Goal: Information Seeking & Learning: Understand process/instructions

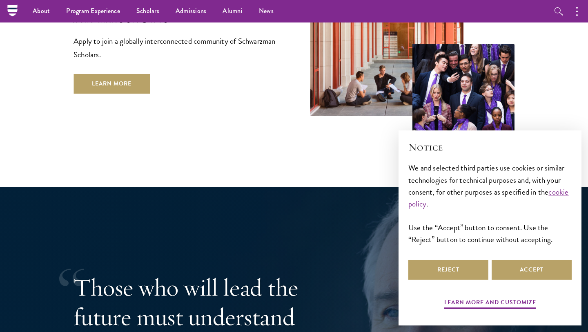
scroll to position [1440, 0]
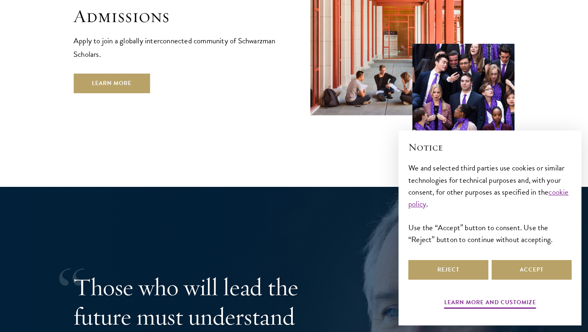
click at [524, 283] on div "Learn more and customize Reject Accept" at bounding box center [489, 284] width 163 height 53
click at [524, 272] on button "Accept" at bounding box center [532, 270] width 80 height 20
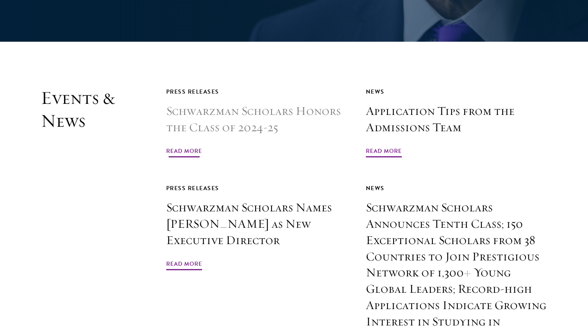
scroll to position [1903, 0]
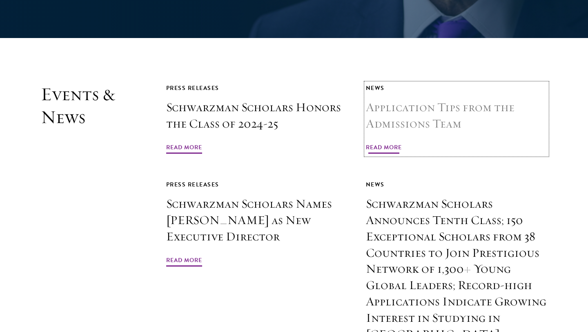
click at [397, 142] on span "Read More" at bounding box center [384, 148] width 36 height 13
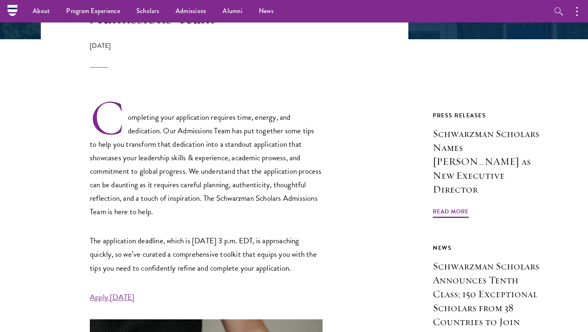
scroll to position [213, 0]
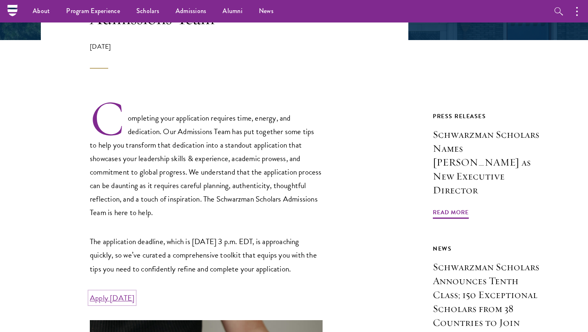
click at [108, 303] on link "Apply Today" at bounding box center [112, 298] width 45 height 12
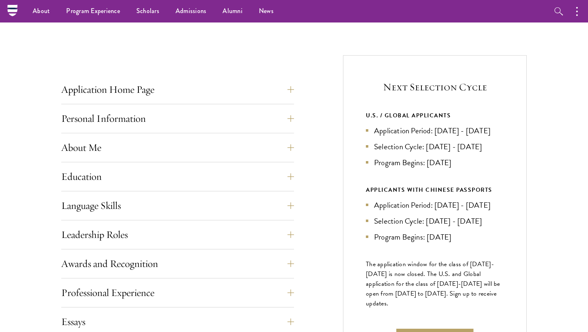
scroll to position [271, 0]
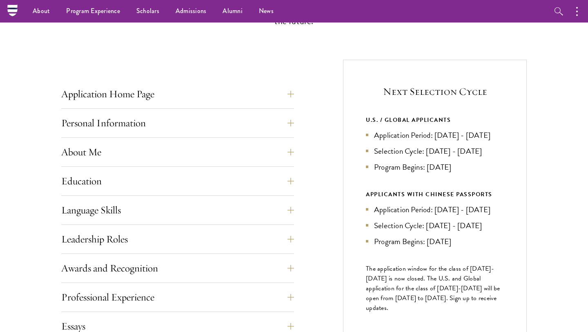
click at [381, 132] on li "Application Period: Apr 2026 - Sep 2026" at bounding box center [435, 135] width 138 height 12
click at [241, 110] on div "Application Home Page The online application form must be completed in English.…" at bounding box center [177, 313] width 233 height 459
click at [237, 93] on button "Application Home Page" at bounding box center [183, 94] width 233 height 20
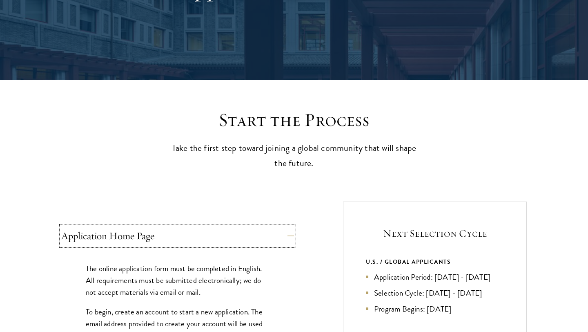
scroll to position [135, 0]
